Goal: Information Seeking & Learning: Check status

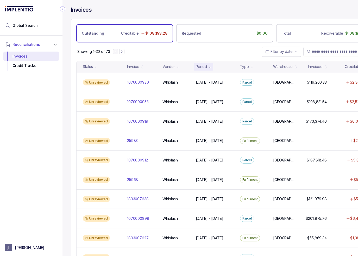
click at [63, 7] on icon "Collapse Icon" at bounding box center [62, 8] width 5 height 5
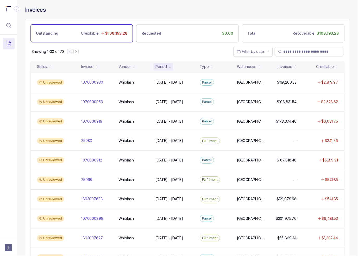
click at [301, 50] on input "search" at bounding box center [312, 51] width 57 height 5
paste input "*****"
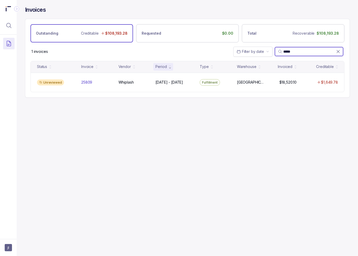
type input "*****"
click at [289, 50] on input "*****" at bounding box center [310, 51] width 53 height 5
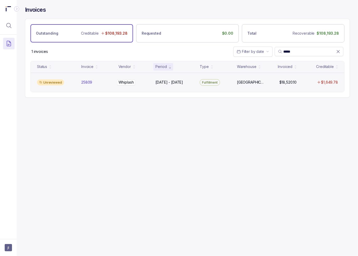
click at [145, 80] on div "Whiplash Whiplash" at bounding box center [134, 82] width 31 height 5
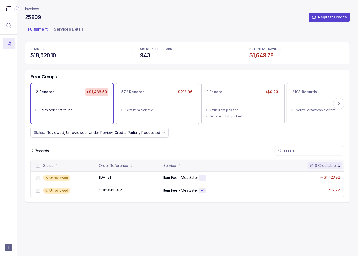
click at [97, 152] on div "2 Records" at bounding box center [187, 151] width 325 height 18
click at [185, 136] on div "Status: Reviewed, Unreviewed, Under Review, Credits Partially Requested" at bounding box center [187, 133] width 325 height 10
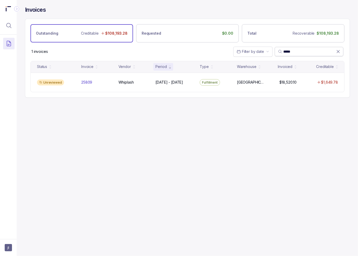
click at [293, 52] on input "*****" at bounding box center [310, 51] width 53 height 5
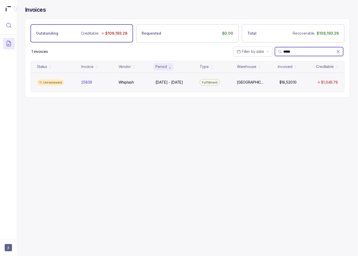
paste input "*****"
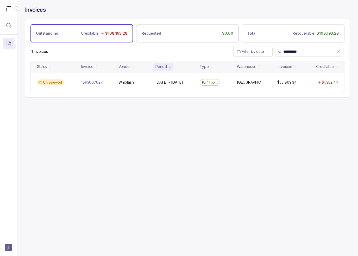
click at [292, 52] on input "**********" at bounding box center [310, 51] width 53 height 5
paste input "search"
type input "**********"
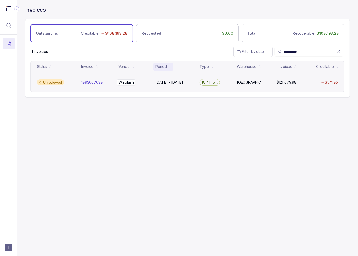
click at [145, 80] on div "Whiplash Whiplash" at bounding box center [134, 82] width 31 height 5
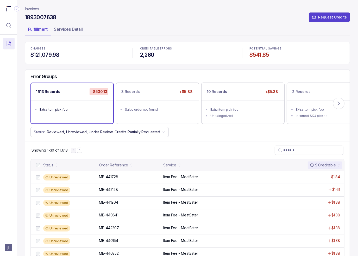
click at [210, 35] on ul "Fulfillment Services Detail" at bounding box center [187, 30] width 325 height 10
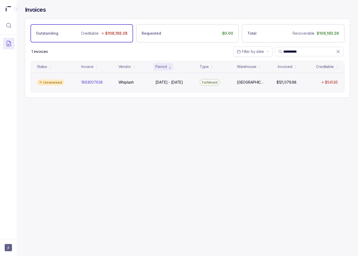
click at [118, 86] on div "Unreviewed 1893007638 1893007638 Whiplash Whiplash [DATE] - [DATE] [DATE] - [DA…" at bounding box center [188, 83] width 314 height 20
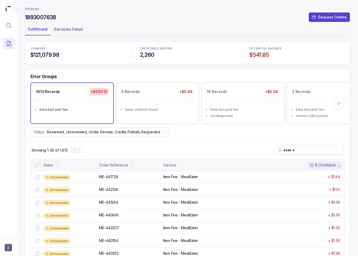
click at [225, 129] on div "Status: Reviewed, Unreviewed, Under Review, Credits Partially Requested" at bounding box center [187, 132] width 325 height 10
click at [224, 105] on ul "Extra item pick fee Uncategorized" at bounding box center [243, 112] width 82 height 23
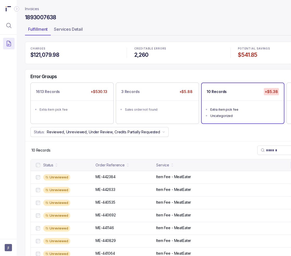
click at [170, 133] on div "Status: Reviewed, Unreviewed, Under Review, Credits Partially Requested" at bounding box center [179, 132] width 308 height 10
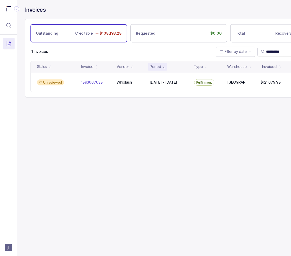
click at [282, 50] on input "**********" at bounding box center [292, 51] width 53 height 5
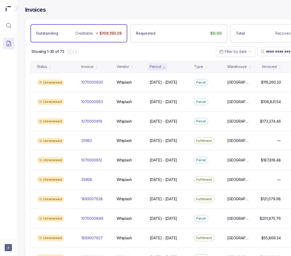
click at [197, 54] on div "Showing 1-30 of 73 Filter by date" at bounding box center [179, 51] width 308 height 18
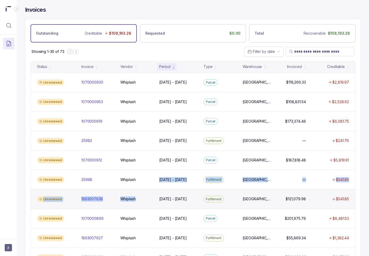
drag, startPoint x: 151, startPoint y: 177, endPoint x: 154, endPoint y: 197, distance: 20.1
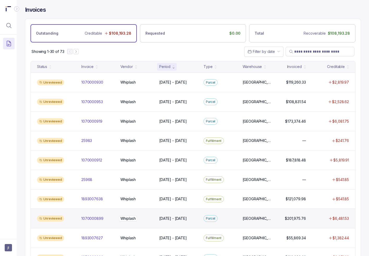
click at [153, 217] on div "Whiplash Whiplash" at bounding box center [136, 218] width 37 height 5
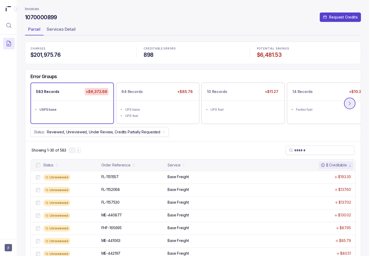
click at [350, 103] on icon at bounding box center [349, 103] width 5 height 5
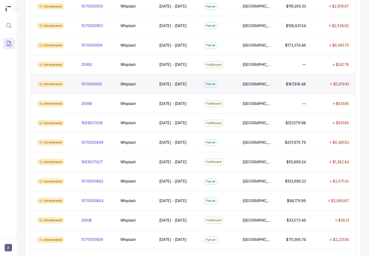
scroll to position [104, 0]
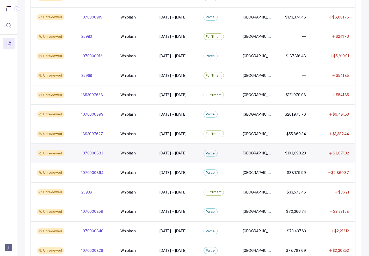
click at [172, 156] on div "Unreviewed 1070000883 1070000883 Whiplash Whiplash [DATE] - [DATE] [DATE] - [DA…" at bounding box center [193, 154] width 325 height 20
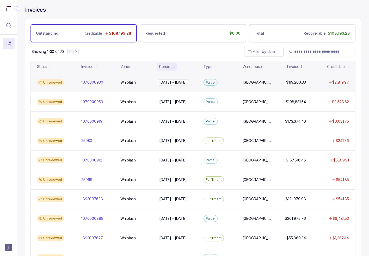
click at [165, 82] on p "[DATE] - [DATE]" at bounding box center [173, 83] width 30 height 6
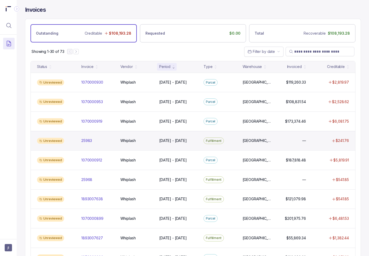
click at [159, 136] on div "Unreviewed 25983 25983 Whiplash Whiplash [DATE] - [DATE] [DATE] - [DATE] Fulfil…" at bounding box center [193, 141] width 325 height 20
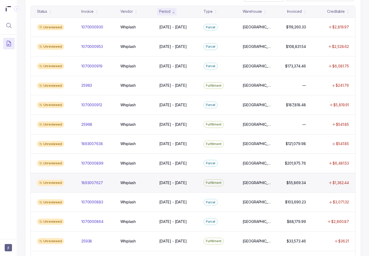
scroll to position [78, 0]
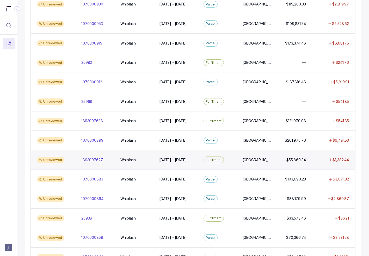
click at [153, 163] on div "Unreviewed 1893007627 1893007627 Whiplash Whiplash [DATE] - [DATE] [DATE] - [DA…" at bounding box center [193, 160] width 325 height 20
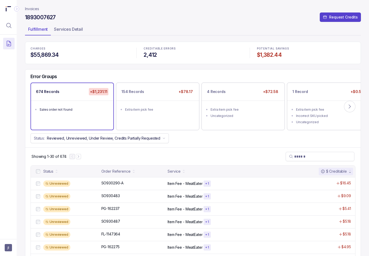
click at [95, 70] on div "Error Groups 674 Records +$1,231.11 Sales order not found 154 Records +$78.17 E…" at bounding box center [192, 109] width 335 height 78
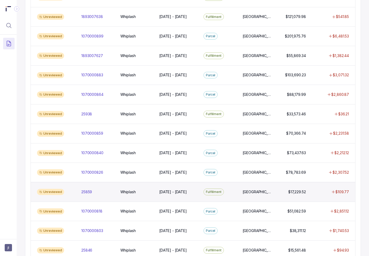
scroll to position [235, 0]
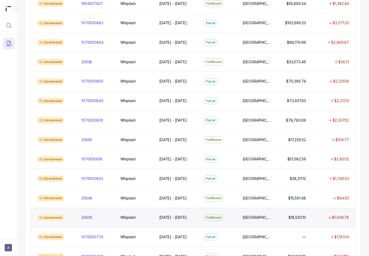
click at [237, 210] on div "Unreviewed 25809 25809 Whiplash Whiplash [DATE] - [DATE] [DATE] - [DATE] Fulfil…" at bounding box center [193, 218] width 325 height 20
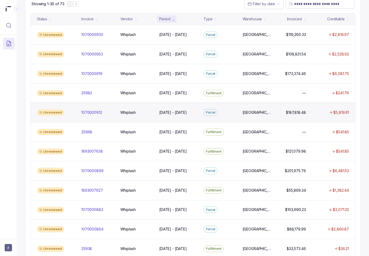
scroll to position [78, 0]
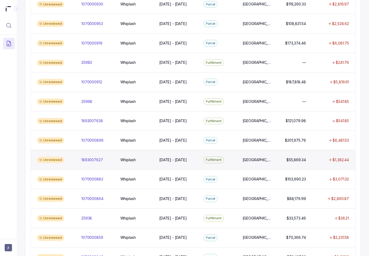
click at [114, 159] on div "1893007627 1893007627" at bounding box center [97, 159] width 37 height 5
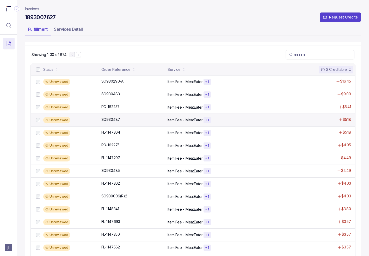
scroll to position [308, 0]
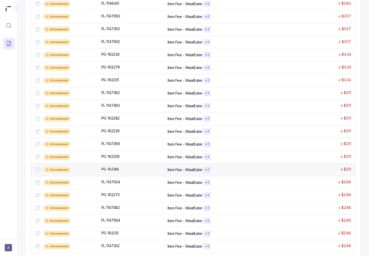
click at [124, 167] on div "PG-162188 PG-162188" at bounding box center [132, 169] width 63 height 5
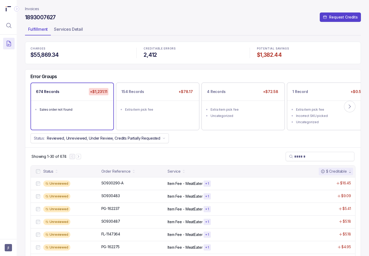
click at [35, 19] on h4 "1893007627" at bounding box center [40, 17] width 31 height 7
copy h4 "1893007627"
click at [134, 36] on header "Invoices 1893007627 Request Credits Fulfillment Services Detail" at bounding box center [193, 21] width 336 height 42
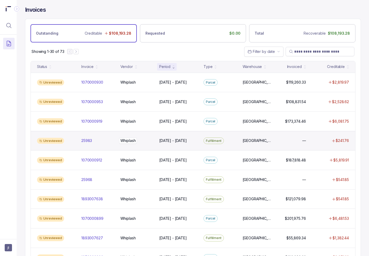
click at [137, 140] on p "Whiplash" at bounding box center [128, 141] width 18 height 6
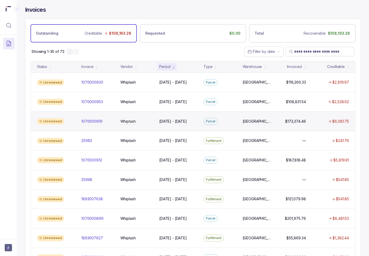
click at [140, 119] on div "Whiplash Whiplash" at bounding box center [136, 121] width 33 height 5
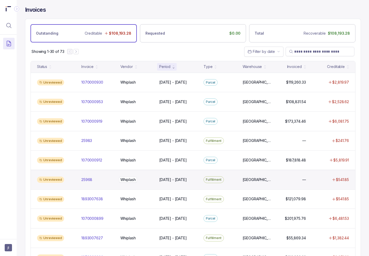
click at [137, 178] on div "Whiplash Whiplash" at bounding box center [136, 179] width 33 height 5
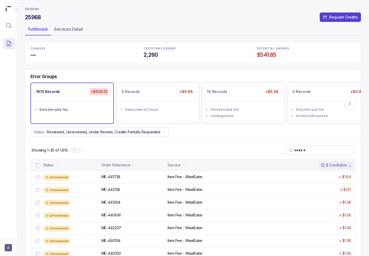
click at [38, 19] on h4 "25968" at bounding box center [33, 17] width 16 height 7
copy h4 "25968"
click at [175, 74] on div "Error Groups" at bounding box center [192, 78] width 335 height 9
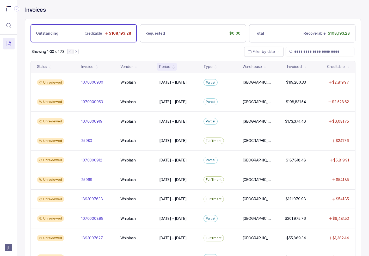
click at [197, 53] on div "Showing 1-30 of 73 Filter by date" at bounding box center [192, 51] width 335 height 18
click at [20, 156] on div "Invoices Outstanding Creditable $108,193.28 Requested $0.00 Total Recoverable $…" at bounding box center [191, 128] width 349 height 256
click at [304, 52] on input "search" at bounding box center [322, 51] width 57 height 5
paste input "**********"
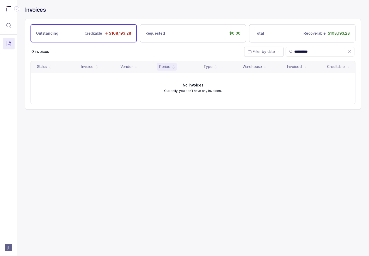
type input "**********"
click at [352, 52] on span "**********" at bounding box center [320, 51] width 69 height 9
click at [348, 52] on icon at bounding box center [349, 51] width 5 height 5
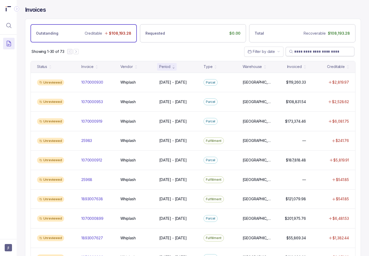
click at [164, 52] on div "Showing 1-30 of 73 Filter by date" at bounding box center [192, 51] width 335 height 18
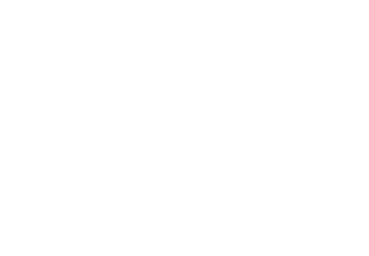
click at [109, 0] on html at bounding box center [184, 0] width 369 height 0
drag, startPoint x: 111, startPoint y: 156, endPoint x: 107, endPoint y: 149, distance: 7.9
drag, startPoint x: 95, startPoint y: 138, endPoint x: 91, endPoint y: 136, distance: 5.5
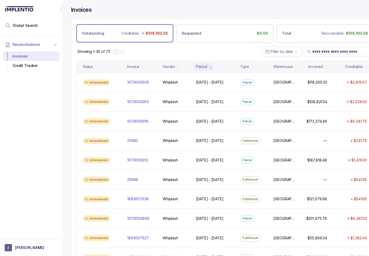
click at [62, 9] on icon "Collapse Icon" at bounding box center [62, 9] width 1 height 2
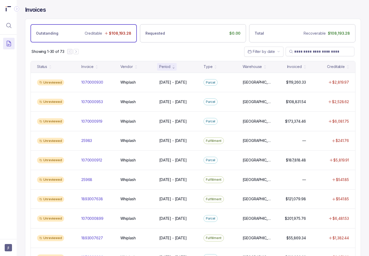
click at [16, 156] on div at bounding box center [8, 136] width 17 height 202
click at [22, 118] on div "Invoices Outstanding Creditable $108,193.28 Requested $0.00 Total Recoverable $…" at bounding box center [191, 128] width 349 height 256
click at [21, 99] on div "Invoices Outstanding Creditable $108,193.28 Requested $0.00 Total Recoverable $…" at bounding box center [191, 128] width 349 height 256
click at [320, 51] on input "search" at bounding box center [322, 51] width 57 height 5
paste input "*****"
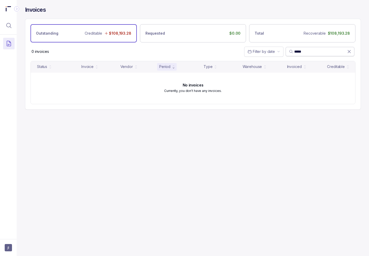
type input "*****"
click at [349, 52] on icon at bounding box center [349, 51] width 3 height 3
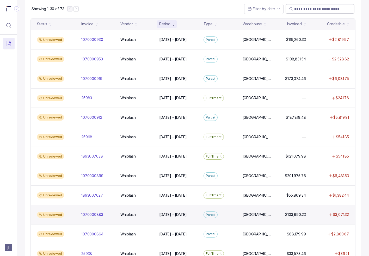
scroll to position [52, 0]
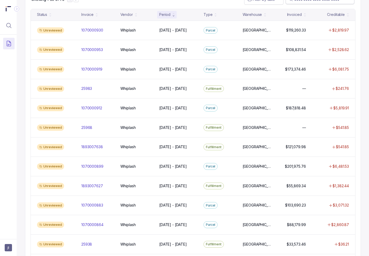
click at [18, 105] on div "Invoices Outstanding Creditable $108,193.28 Requested $0.00 Total Recoverable $…" at bounding box center [191, 76] width 349 height 256
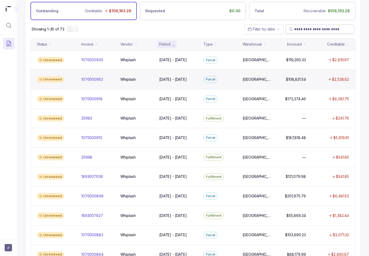
scroll to position [0, 0]
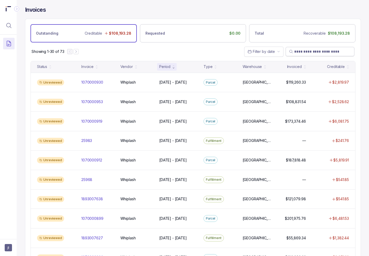
click at [321, 51] on input "search" at bounding box center [322, 51] width 57 height 5
paste input "**********"
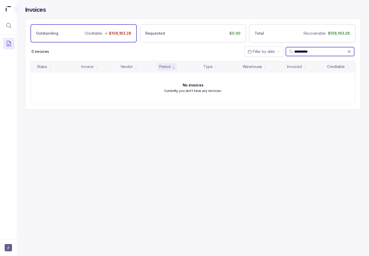
type input "**********"
drag, startPoint x: 175, startPoint y: 99, endPoint x: 176, endPoint y: 97, distance: 2.7
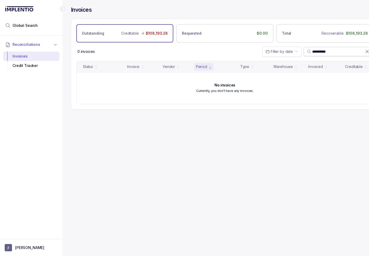
click at [333, 53] on input "**********" at bounding box center [338, 51] width 53 height 5
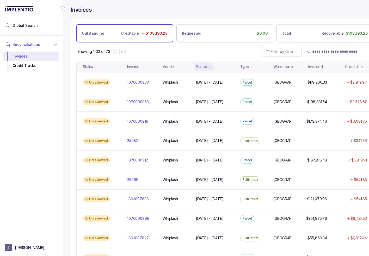
click at [69, 78] on div "Invoices Outstanding Creditable $108,193.28 Requested $0.00 Total Recoverable $…" at bounding box center [223, 128] width 321 height 256
click at [62, 9] on icon "Collapse Icon" at bounding box center [62, 8] width 5 height 5
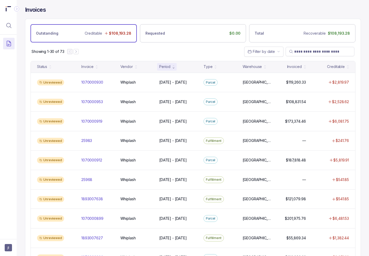
click at [224, 54] on div "Showing 1-30 of 73 Filter by date" at bounding box center [192, 51] width 335 height 18
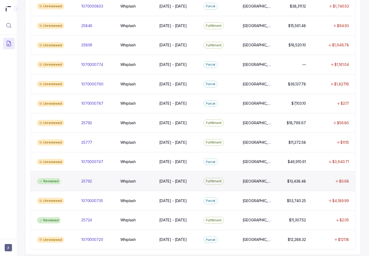
click at [120, 179] on div "Whiplash Whiplash" at bounding box center [136, 181] width 37 height 5
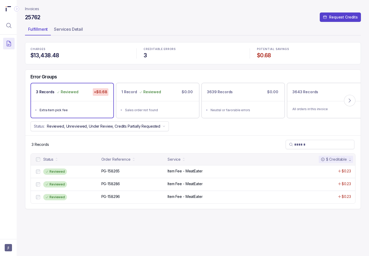
click at [147, 71] on div "Error Groups 3 Records Reviewed +$0.68 Extra item pick fee 1 Record Reviewed $0…" at bounding box center [192, 103] width 335 height 66
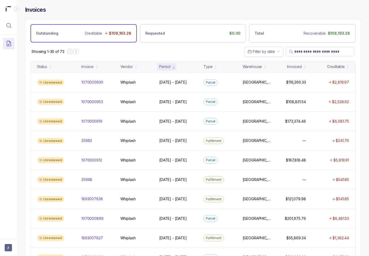
scroll to position [407, 0]
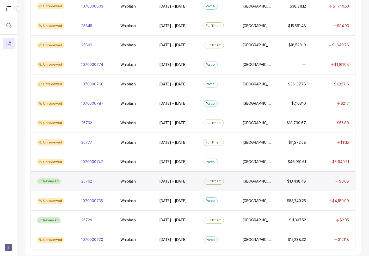
click at [130, 172] on div "Reviewed 25762 25762 Whiplash Whiplash [DATE] - [DATE] [DATE] - [DATE] Fulfillm…" at bounding box center [193, 182] width 325 height 20
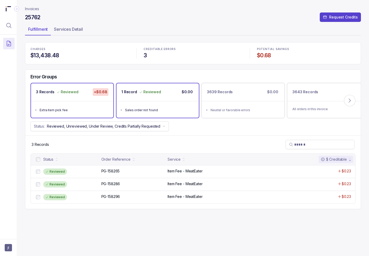
click at [179, 101] on ul "Sales order not found" at bounding box center [158, 109] width 82 height 17
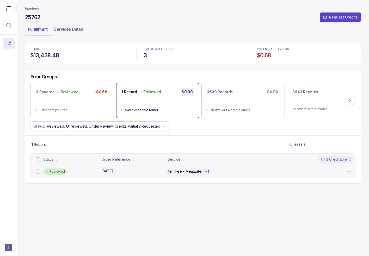
click at [149, 173] on div "[DATE] [DATE]" at bounding box center [132, 171] width 63 height 5
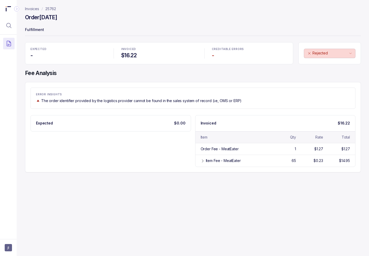
click at [211, 220] on div "Invoices 25762 Order [DATE] Fulfillment EXPECTED - INVOICED $16.22 CREDITABLE E…" at bounding box center [191, 128] width 349 height 256
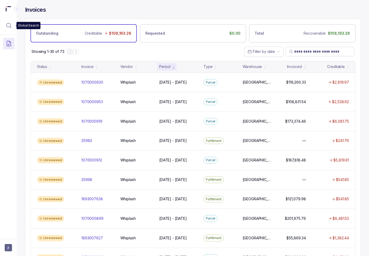
drag, startPoint x: 9, startPoint y: 23, endPoint x: 17, endPoint y: 26, distance: 9.3
click at [9, 23] on icon "Menu Icon Button MagnifyingGlassIcon" at bounding box center [9, 25] width 6 height 6
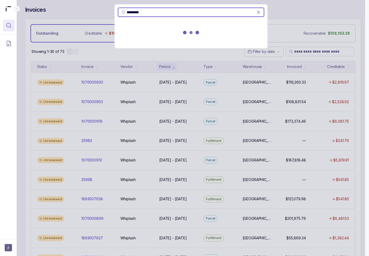
type input "*********"
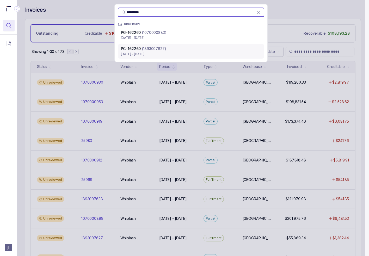
click at [188, 53] on p "[DATE] - [DATE]" at bounding box center [191, 54] width 140 height 5
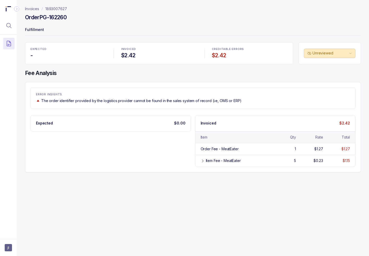
drag, startPoint x: 83, startPoint y: 60, endPoint x: 74, endPoint y: 50, distance: 13.5
click at [83, 60] on div "EXPECTED -" at bounding box center [68, 53] width 82 height 17
click at [34, 9] on p "Invoices" at bounding box center [32, 8] width 14 height 5
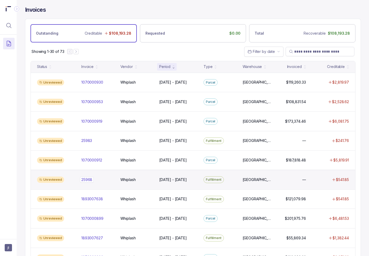
click at [91, 179] on div "25968 25968" at bounding box center [86, 179] width 11 height 5
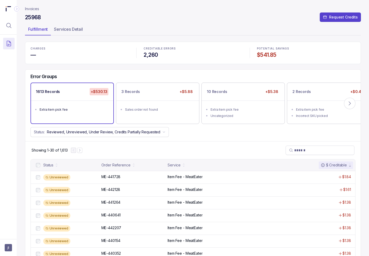
click at [94, 62] on div "CHARGES — CREDITABLE ERRORS 2,260 POTENTIAL SAVINGS $541.85" at bounding box center [193, 53] width 336 height 22
drag, startPoint x: 31, startPoint y: 9, endPoint x: 29, endPoint y: 20, distance: 10.9
click at [32, 9] on p "Invoices" at bounding box center [32, 8] width 14 height 5
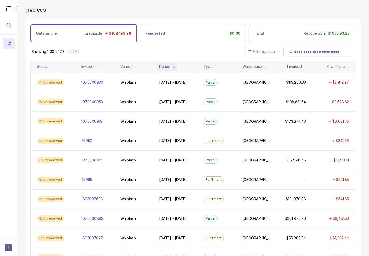
click at [100, 56] on div "Showing 1-30 of 73 Filter by date" at bounding box center [192, 51] width 335 height 18
click at [8, 246] on span "jl" at bounding box center [8, 247] width 7 height 7
click at [9, 237] on icon at bounding box center [9, 237] width 4 height 4
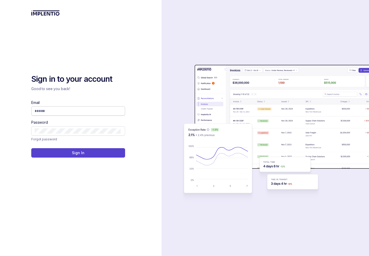
click at [69, 113] on input "Email" at bounding box center [78, 110] width 86 height 5
type input "**********"
